Goal: Participate in discussion: Engage in conversation with other users on a specific topic

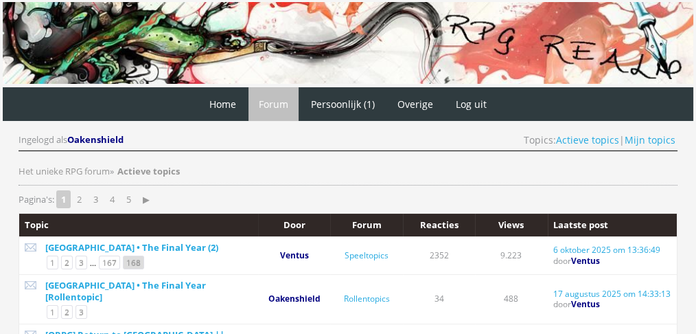
click at [128, 258] on link "168" at bounding box center [133, 262] width 21 height 14
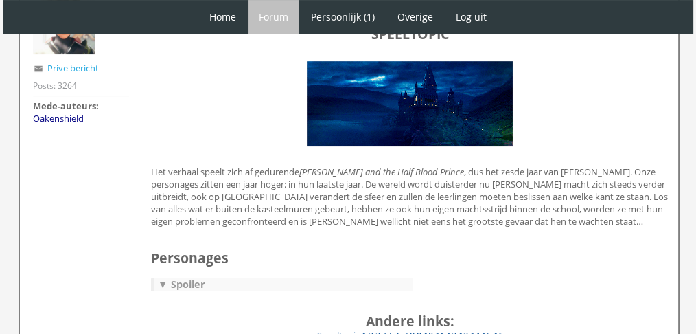
scroll to position [681, 0]
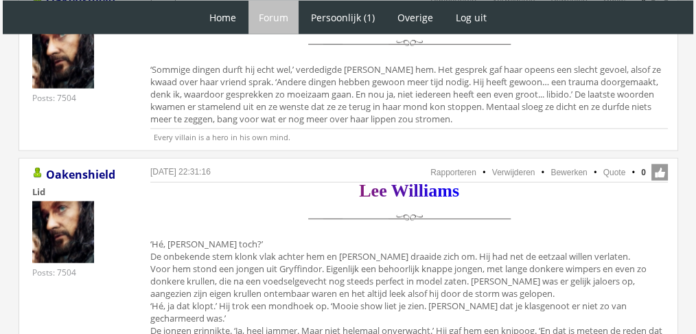
scroll to position [3110, 0]
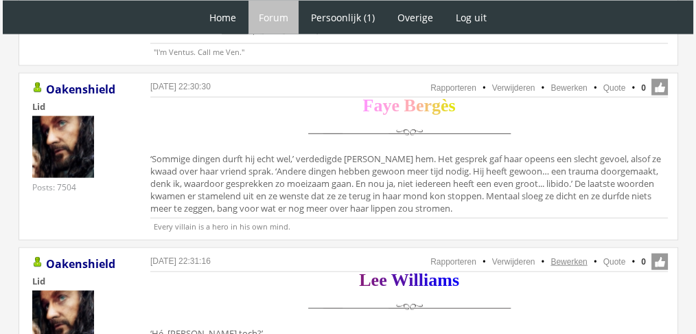
click at [582, 257] on link "Bewerken" at bounding box center [569, 262] width 36 height 10
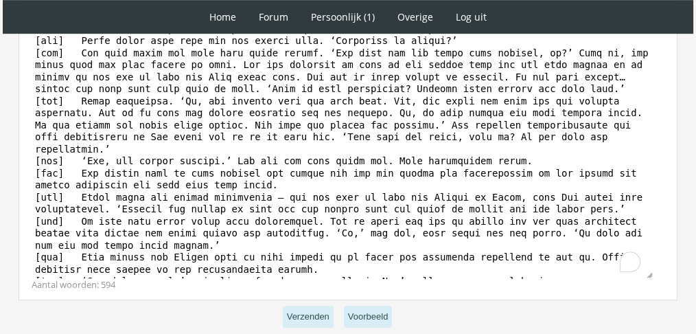
click at [523, 278] on div "Aantal woorden: 594" at bounding box center [348, 284] width 633 height 13
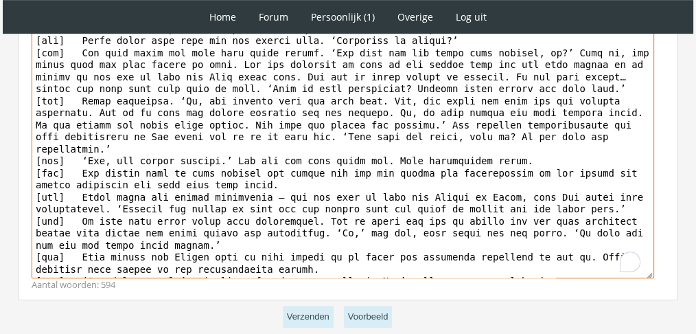
click at [524, 264] on textarea "To enrich screen reader interactions, please activate Accessibility in Grammarl…" at bounding box center [343, 150] width 623 height 255
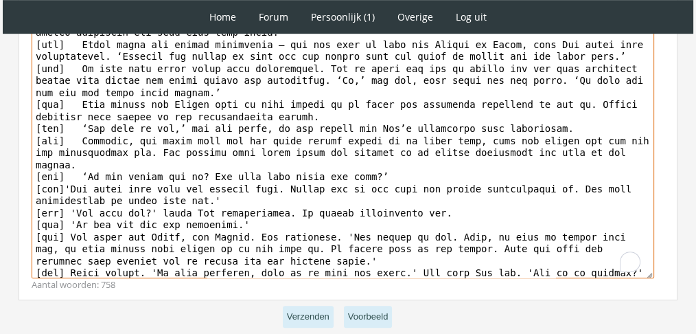
scroll to position [409, 0]
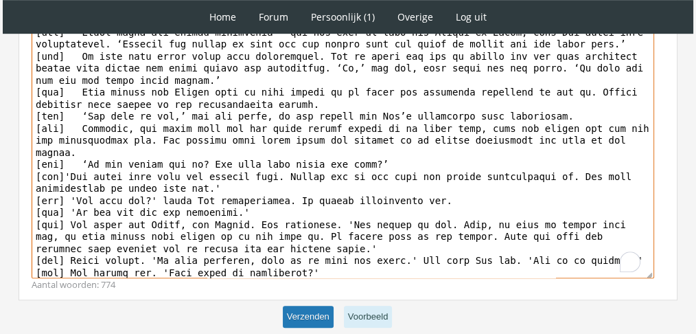
type textarea "[loremi][d][sita=Cons Adipisc][elit=2][seddo=#168E0T]I[/utlab][etdol=#628417]m[…"
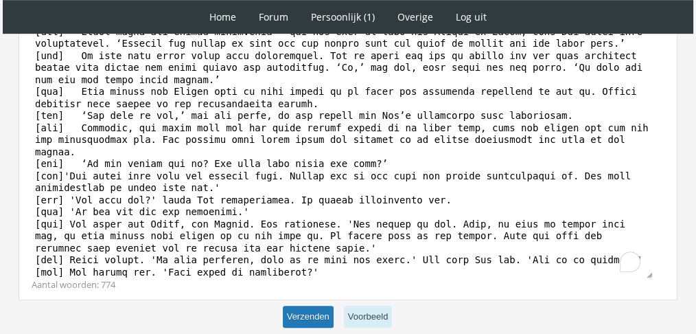
scroll to position [409, 0]
click at [325, 308] on button "Verzenden" at bounding box center [308, 317] width 51 height 23
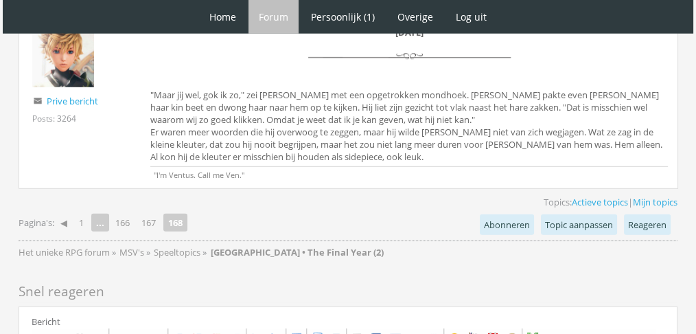
scroll to position [4075, 0]
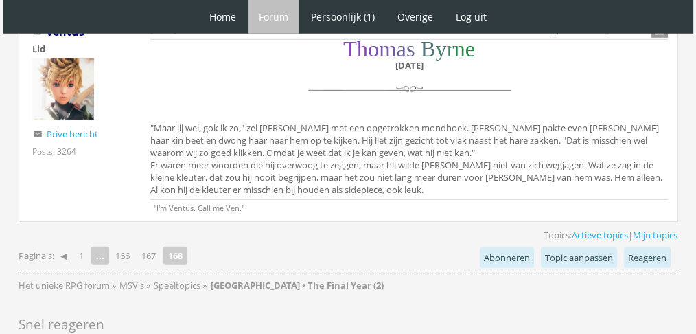
click at [420, 113] on div "T h o m a s B y r n e [DATE] "Maar jij wel, gok ik zo," zei [PERSON_NAME] met e…" at bounding box center [409, 120] width 518 height 157
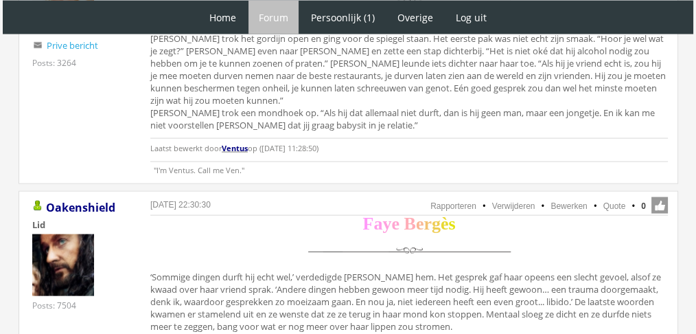
scroll to position [3003, 0]
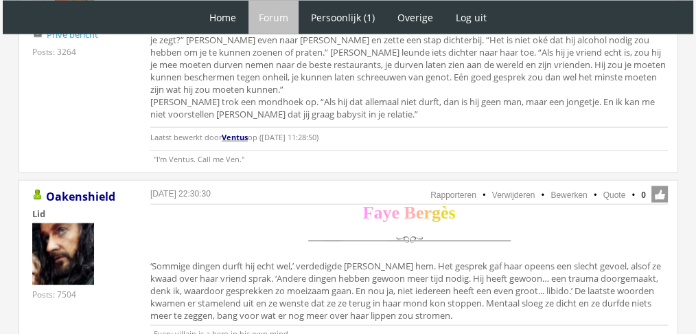
click at [616, 189] on li "Quote" at bounding box center [608, 195] width 36 height 12
click at [612, 190] on link "Quote" at bounding box center [615, 195] width 23 height 10
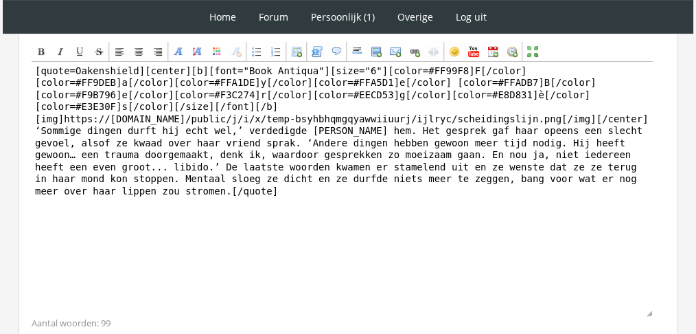
scroll to position [446, 0]
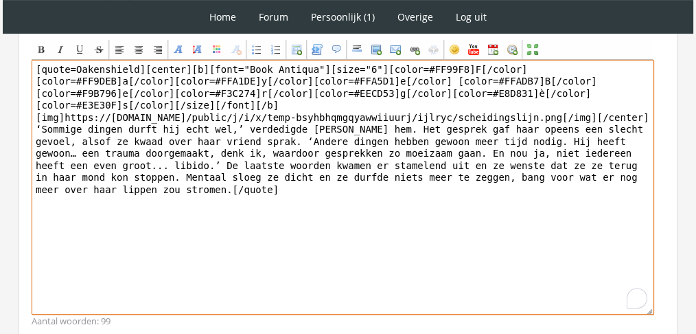
drag, startPoint x: 442, startPoint y: 115, endPoint x: 330, endPoint y: 141, distance: 115.1
click at [330, 141] on textarea "[quote=Oakenshield][center][b][font="Book Antiqua"][size="6"][color=#FF99F8]F[/…" at bounding box center [343, 187] width 623 height 255
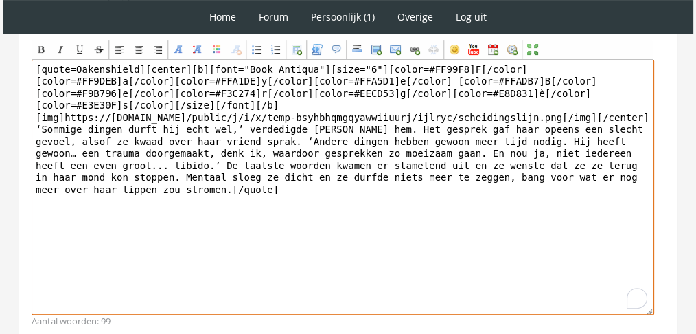
paste textarea "Faye keek hem ademloos aan. Haar huid tintelde onder zijn vingers. ‘Het is… het…"
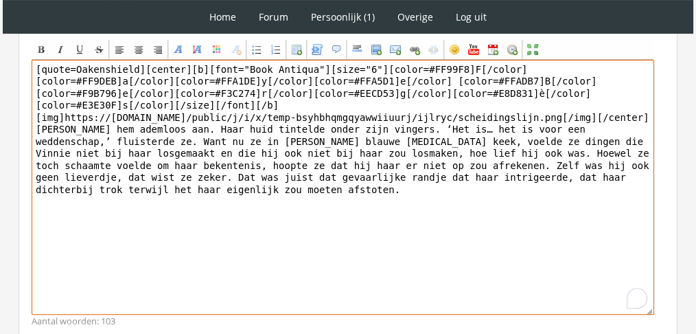
click at [621, 138] on textarea "[quote=Oakenshield][center][b][font="Book Antiqua"][size="6"][color=#FF99F8]F[/…" at bounding box center [343, 187] width 623 height 255
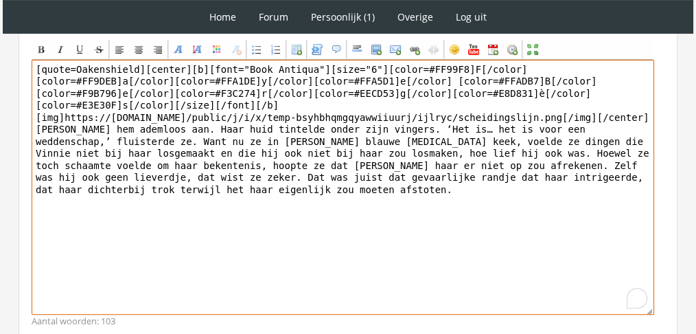
click at [138, 67] on textarea "[quote=Oakenshield][center][b][font="Book Antiqua"][size="6"][color=#FF99F8]F[/…" at bounding box center [343, 187] width 623 height 255
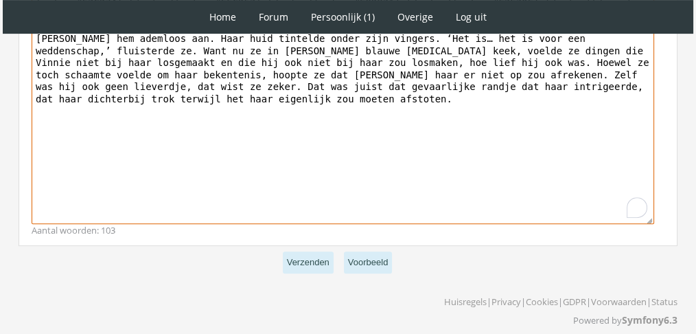
scroll to position [545, 0]
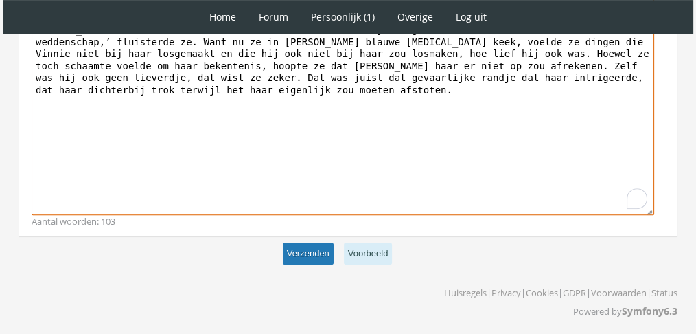
type textarea "[center][b][font="Book Antiqua"][size="6"][color=#FF99F8]F[/color][color=#FF9DE…"
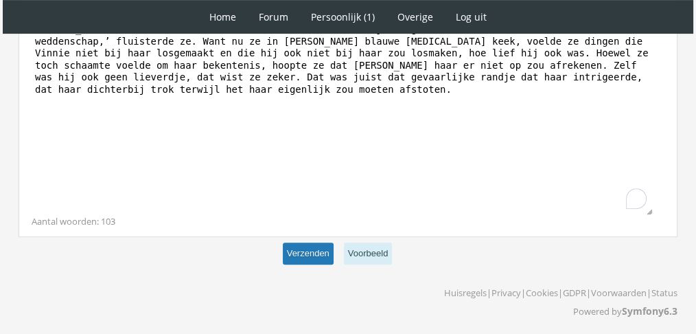
click at [315, 254] on button "Verzenden" at bounding box center [308, 253] width 51 height 23
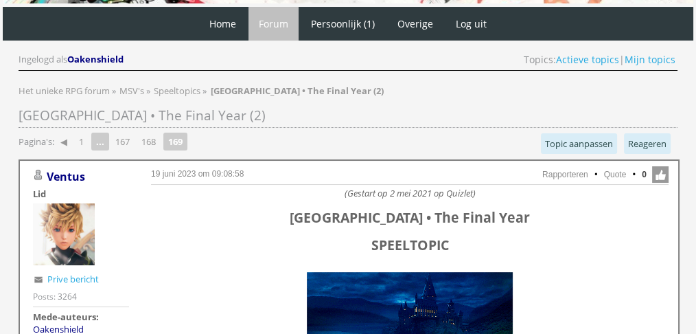
scroll to position [58, 0]
